Goal: Transaction & Acquisition: Purchase product/service

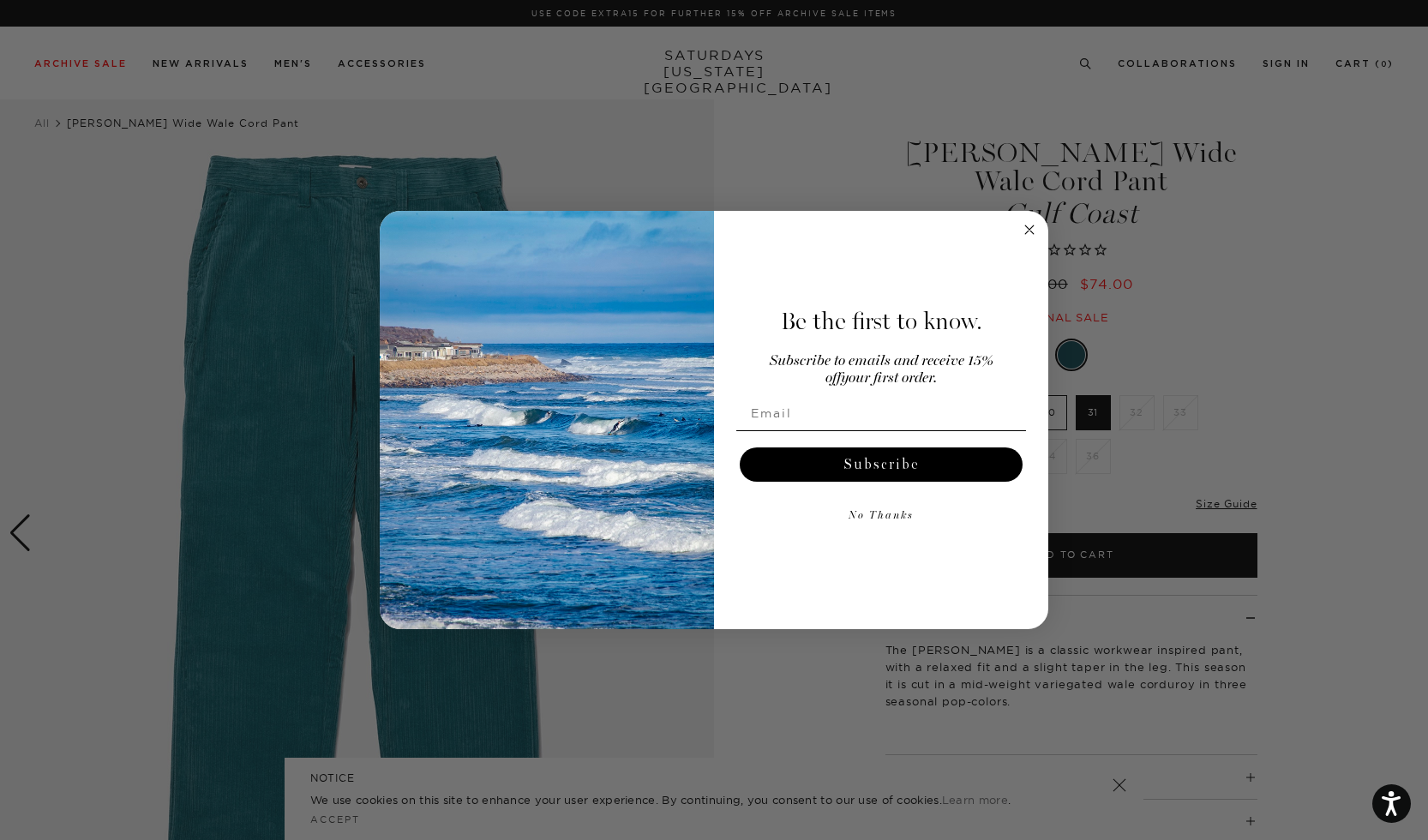
click at [1030, 227] on circle "Close dialog" at bounding box center [1030, 230] width 19 height 19
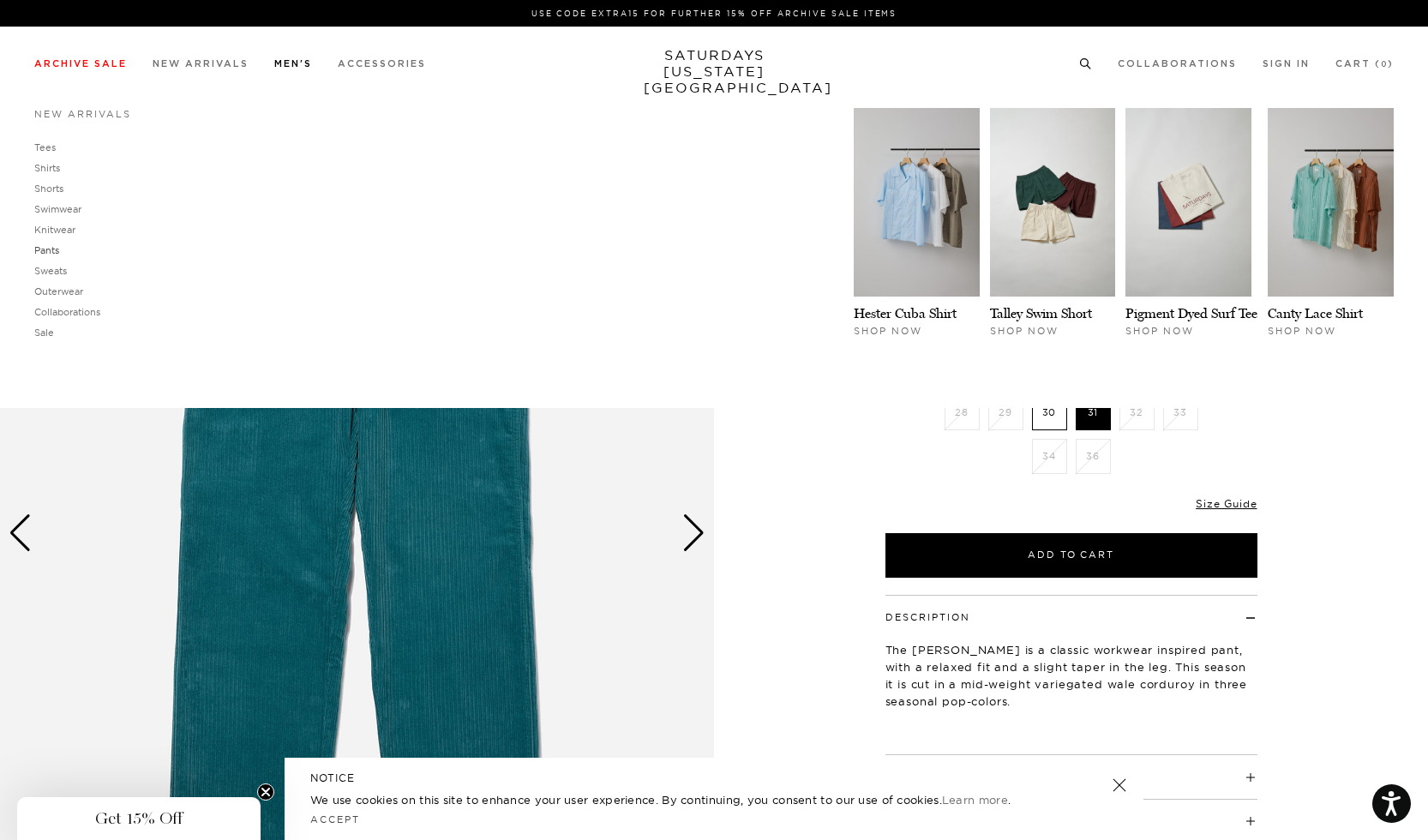
click at [47, 249] on link "Pants" at bounding box center [47, 250] width 25 height 12
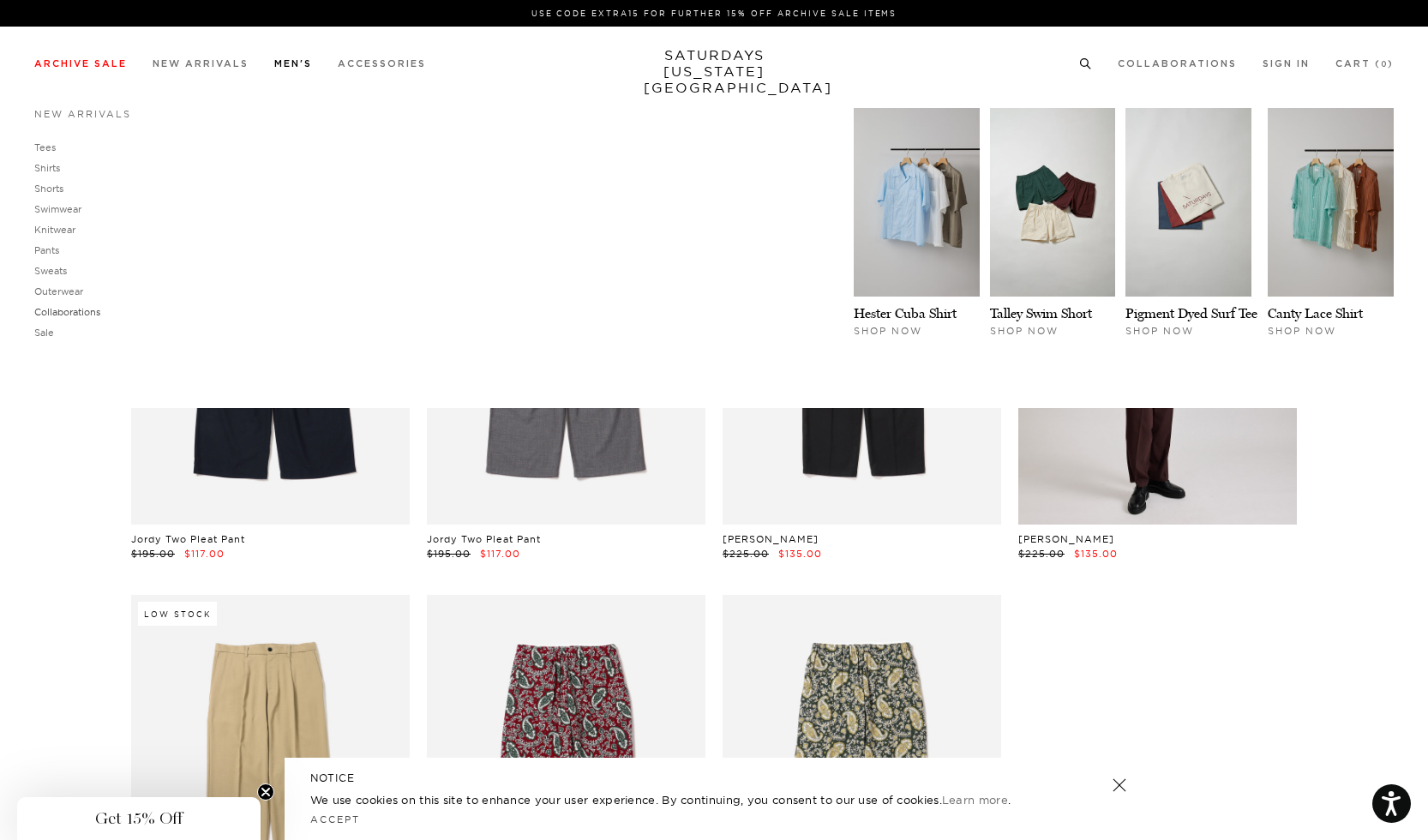
click at [45, 318] on link "Collaborations" at bounding box center [67, 312] width 66 height 12
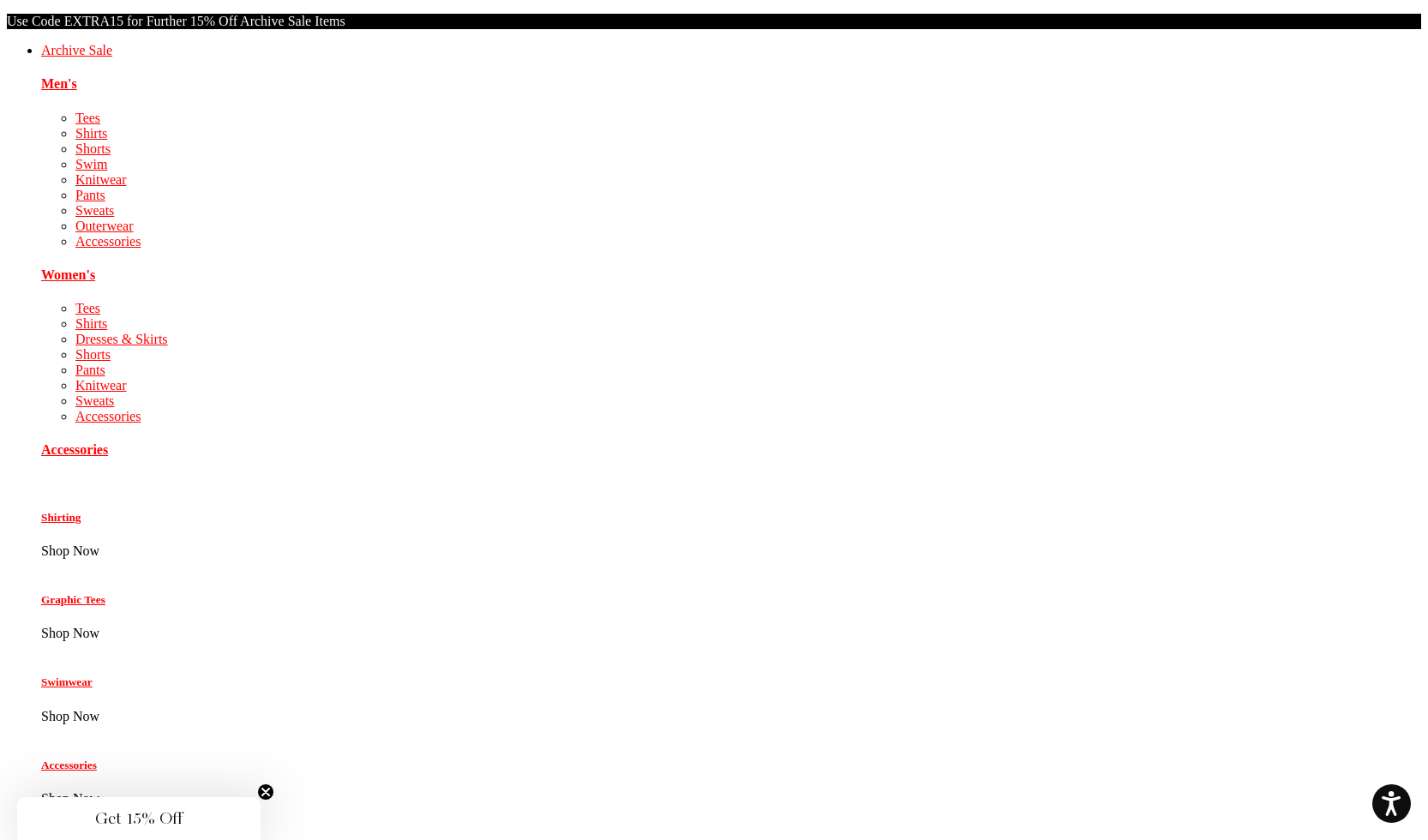
click at [115, 806] on link "New Arrivals" at bounding box center [78, 813] width 73 height 14
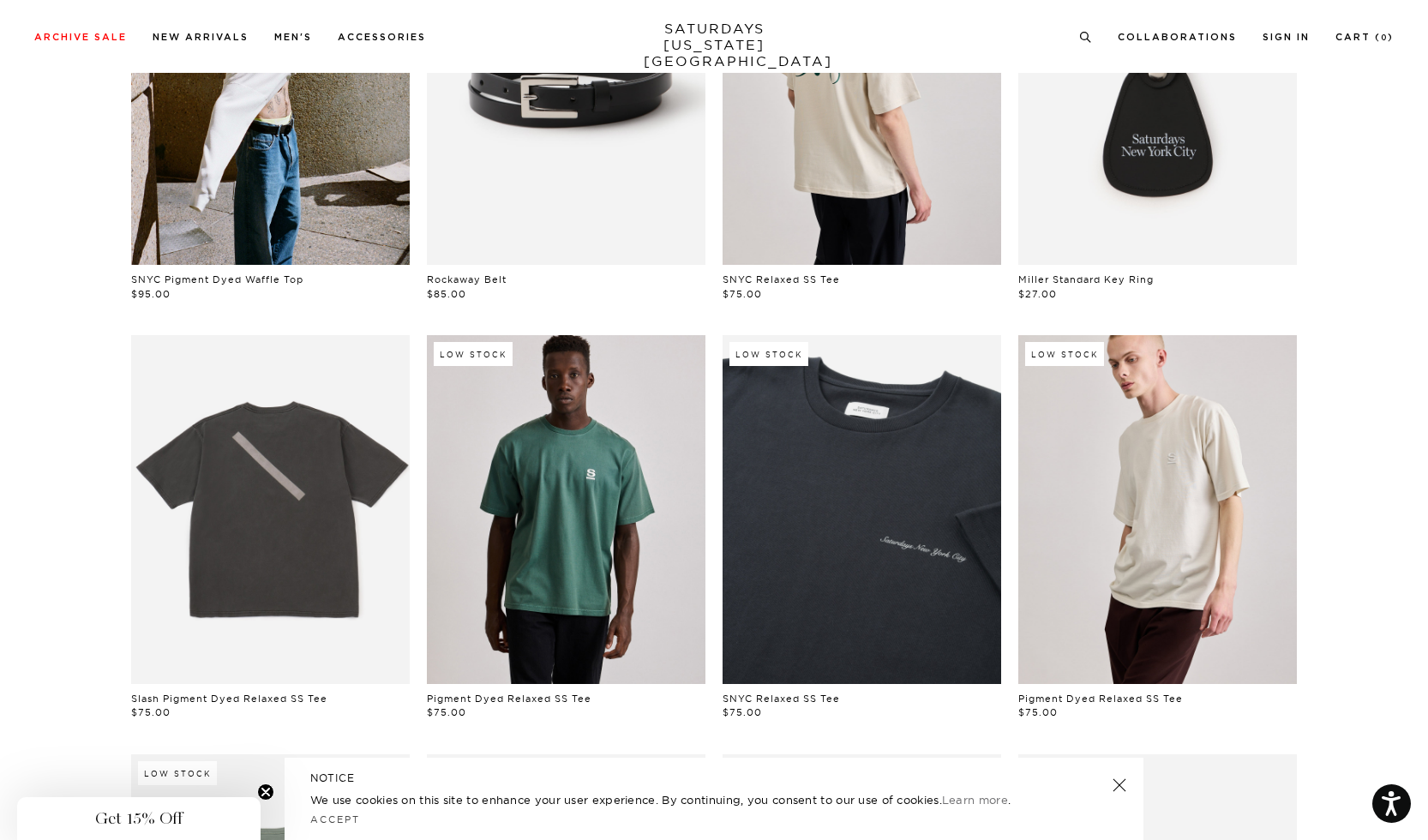
scroll to position [865, 0]
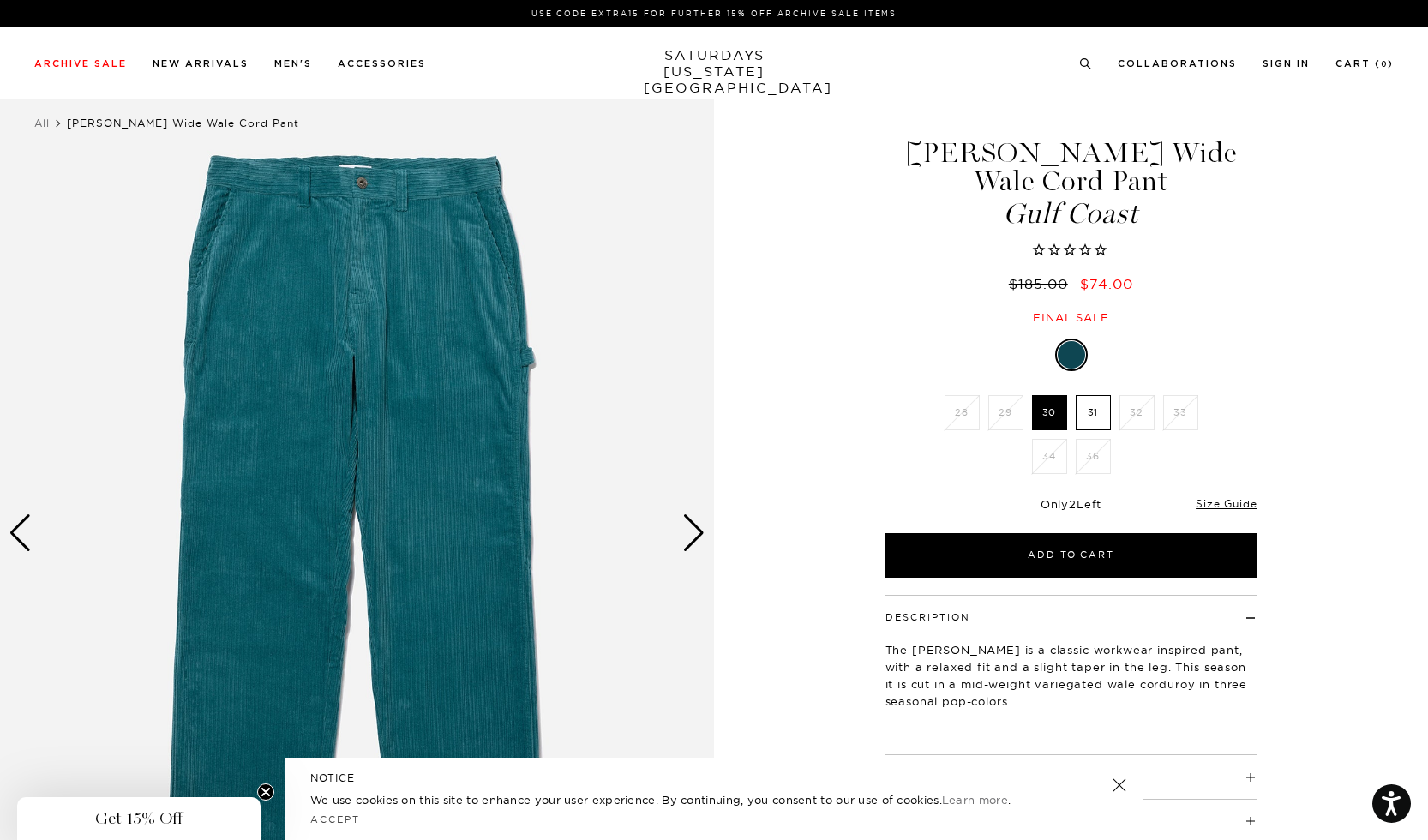
click at [1054, 439] on li "34" at bounding box center [1049, 456] width 43 height 35
click at [1090, 395] on label "31" at bounding box center [1094, 413] width 35 height 35
click at [0, 0] on input "31" at bounding box center [0, 0] width 0 height 0
click at [37, 126] on link "All" at bounding box center [42, 123] width 15 height 13
